Goal: Task Accomplishment & Management: Use online tool/utility

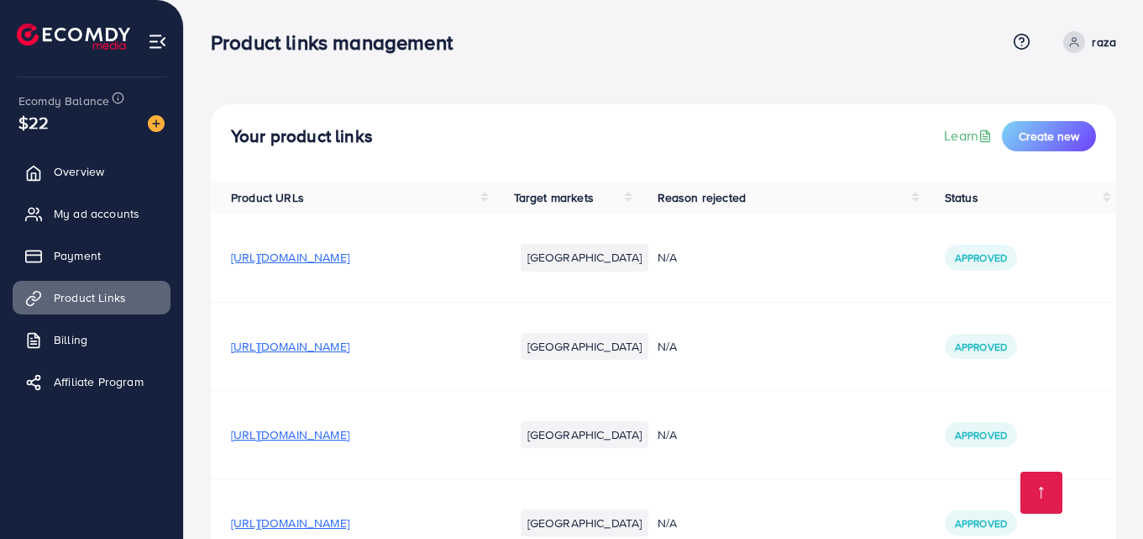
scroll to position [5430, 0]
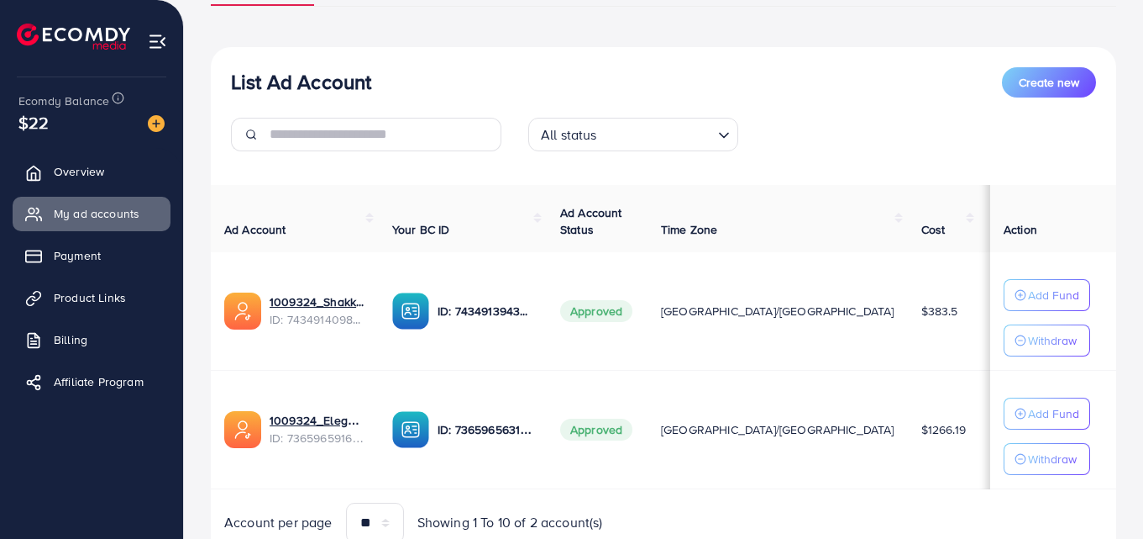
scroll to position [170, 0]
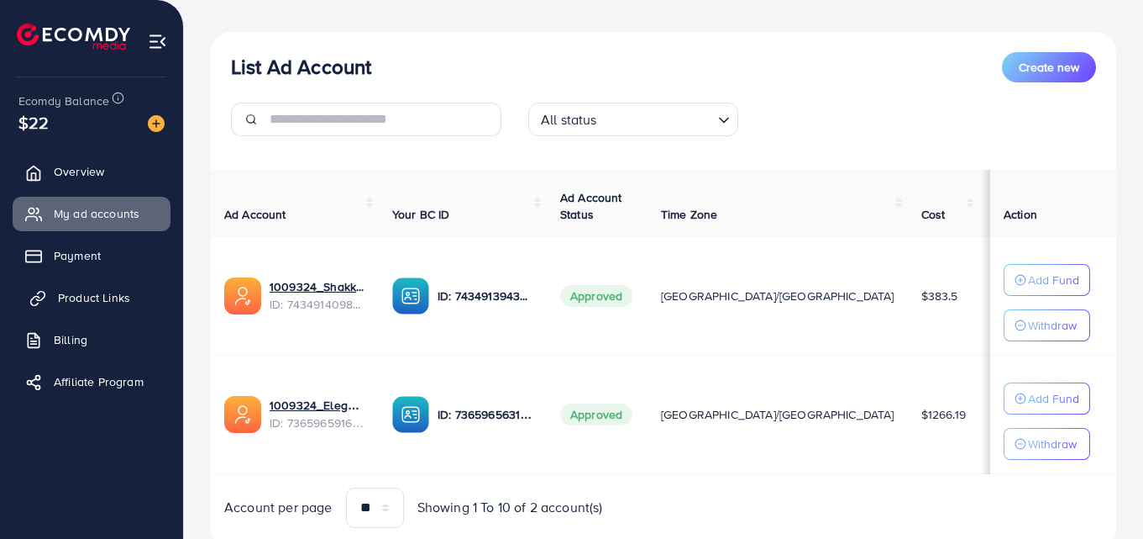
click at [97, 301] on span "Product Links" at bounding box center [94, 297] width 72 height 17
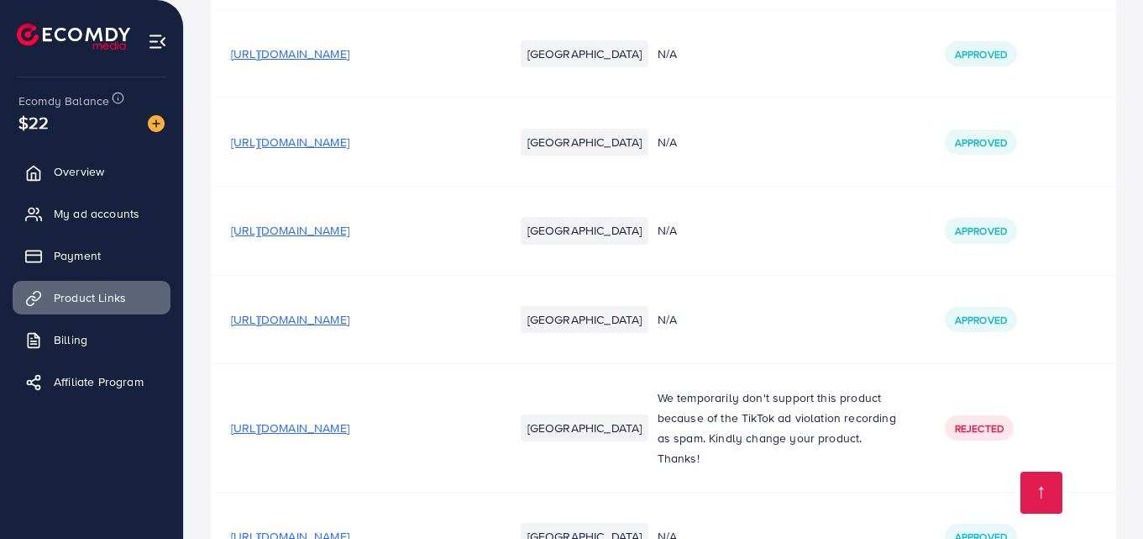
scroll to position [5430, 0]
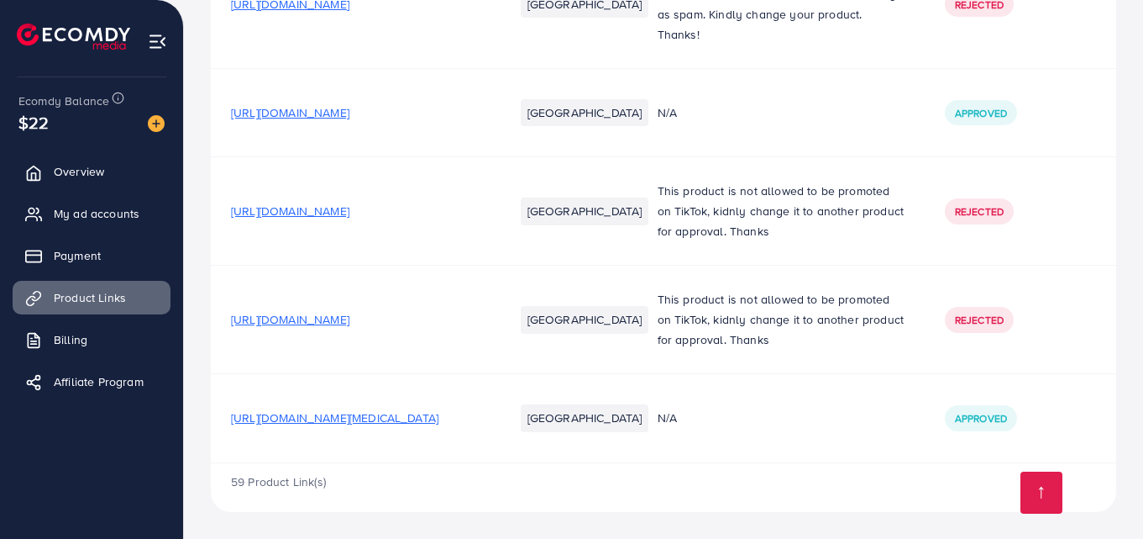
click at [402, 428] on td "[URL][DOMAIN_NAME][MEDICAL_DATA]" at bounding box center [352, 418] width 283 height 88
click at [398, 421] on span "[URL][DOMAIN_NAME][MEDICAL_DATA]" at bounding box center [335, 417] width 208 height 17
click at [86, 209] on span "My ad accounts" at bounding box center [101, 213] width 86 height 17
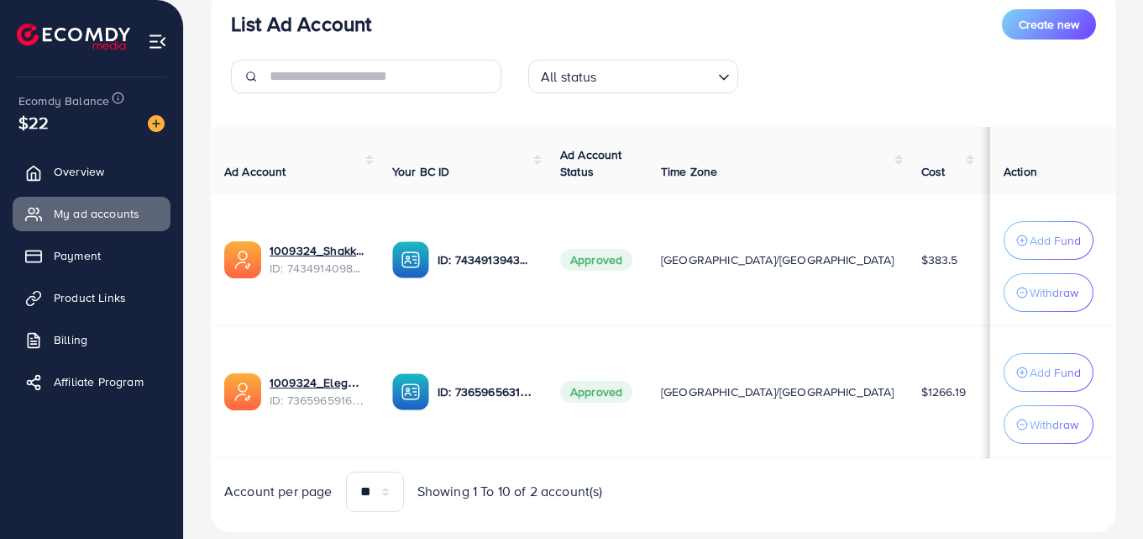
scroll to position [257, 0]
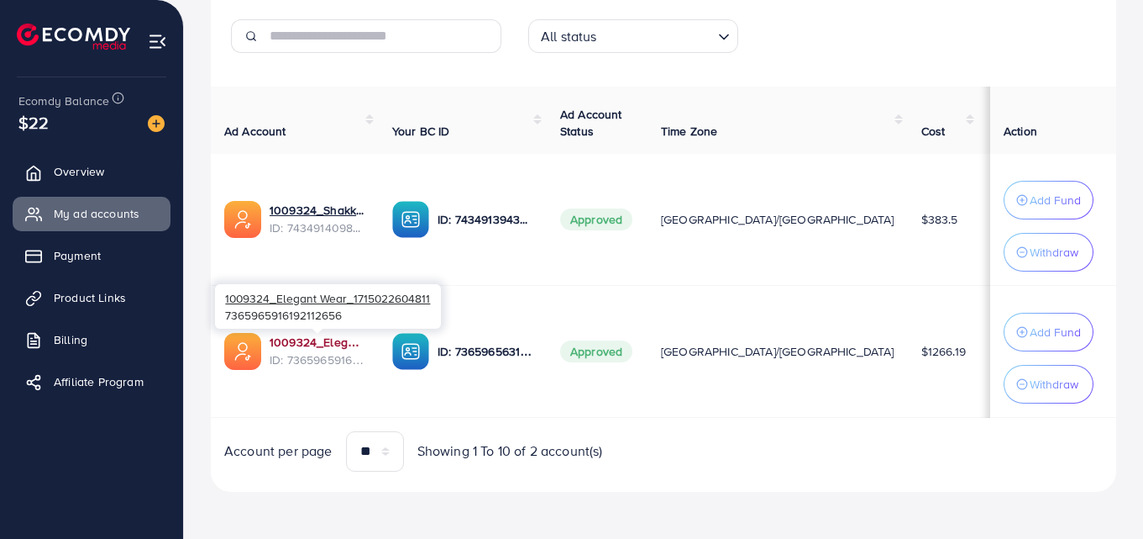
click at [331, 340] on link "1009324_Elegant Wear_1715022604811" at bounding box center [318, 342] width 96 height 17
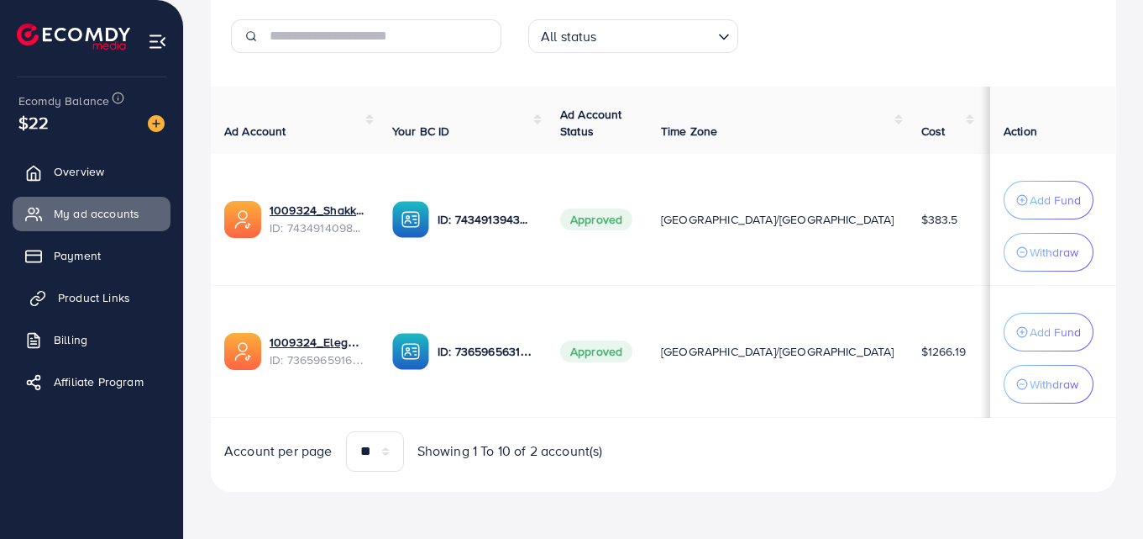
click at [97, 297] on span "Product Links" at bounding box center [94, 297] width 72 height 17
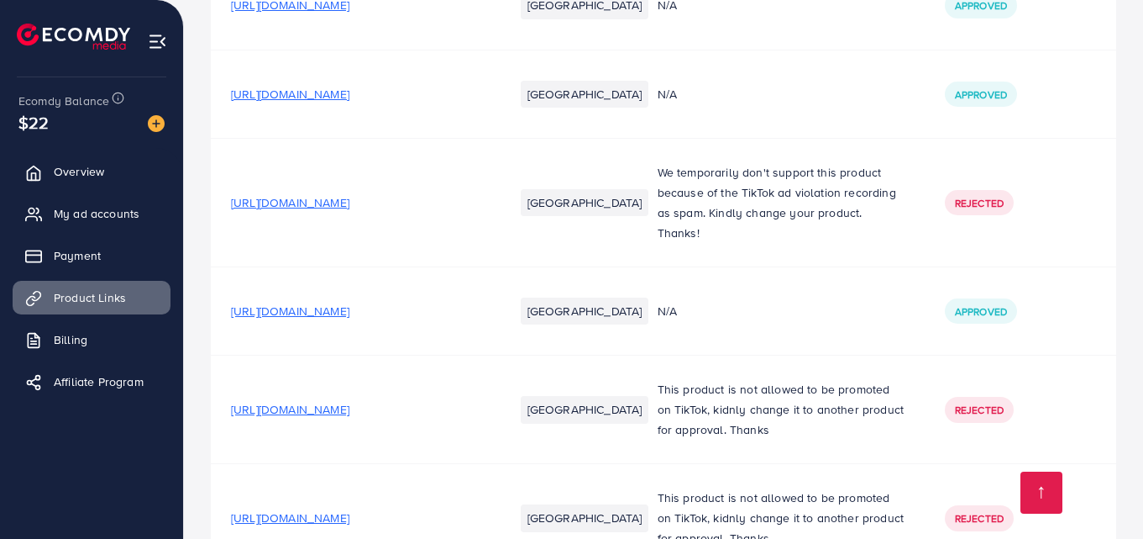
scroll to position [5430, 0]
